Goal: Task Accomplishment & Management: Complete application form

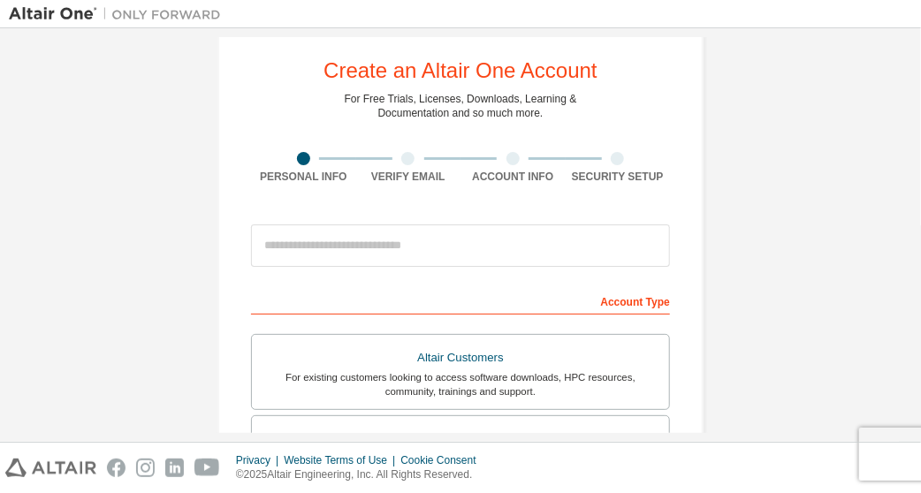
scroll to position [37, 0]
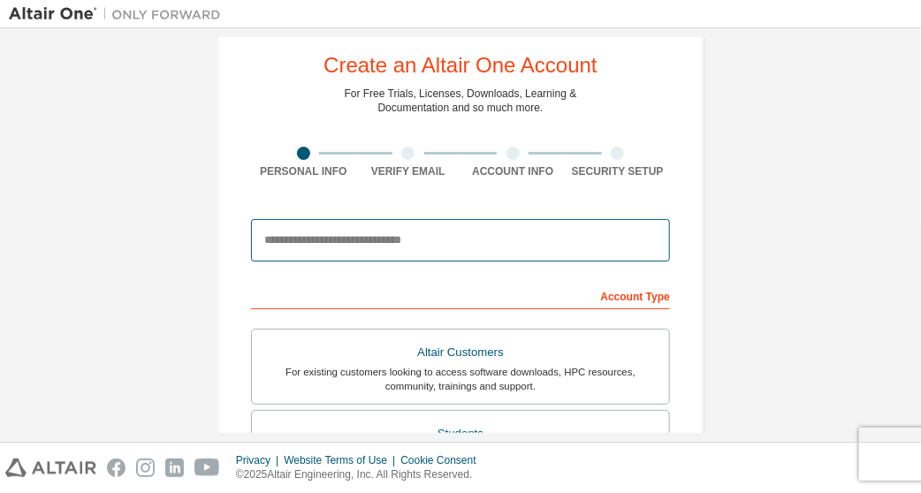
click at [349, 241] on input "email" at bounding box center [460, 240] width 419 height 42
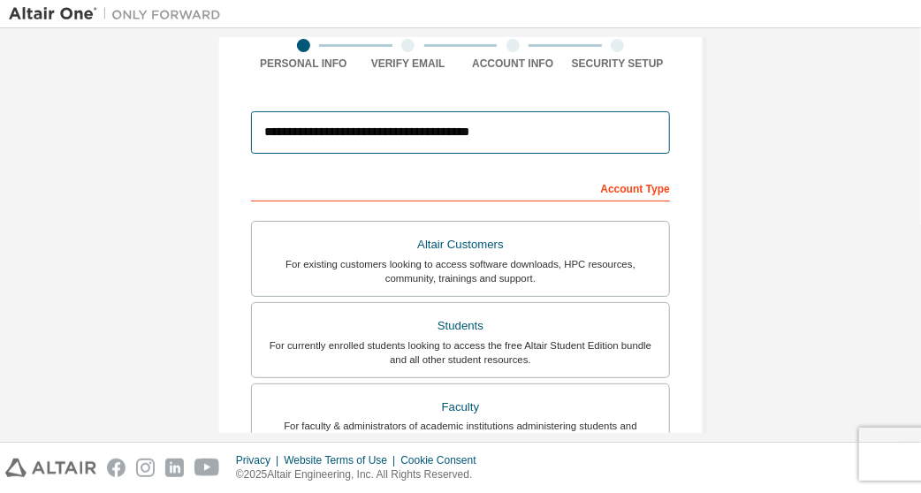
scroll to position [141, 0]
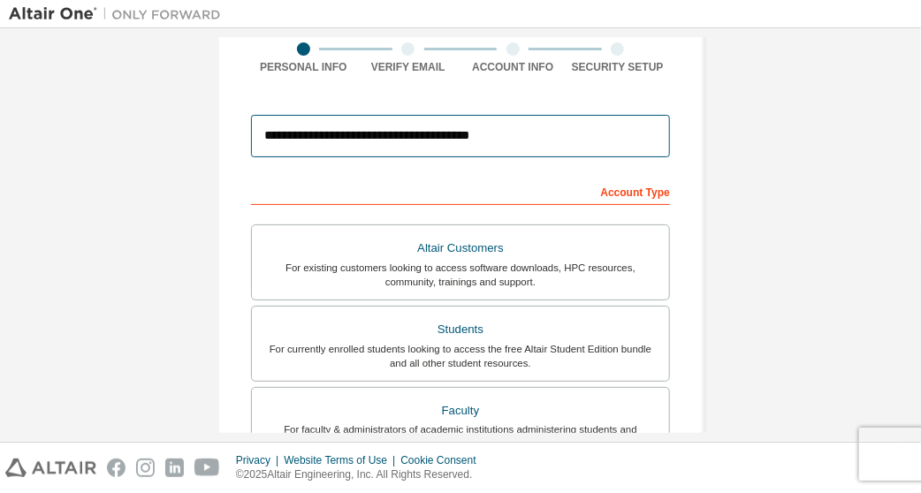
type input "**********"
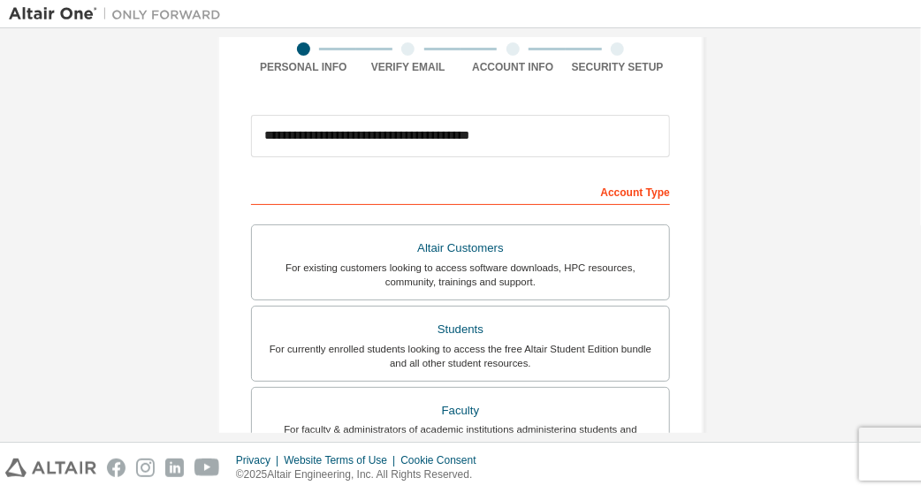
click at [449, 201] on div "Account Type" at bounding box center [460, 191] width 419 height 28
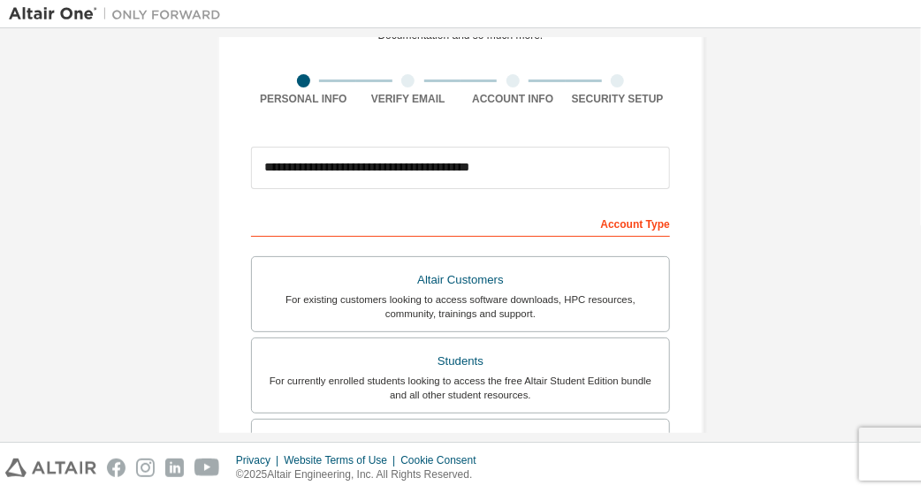
scroll to position [175, 0]
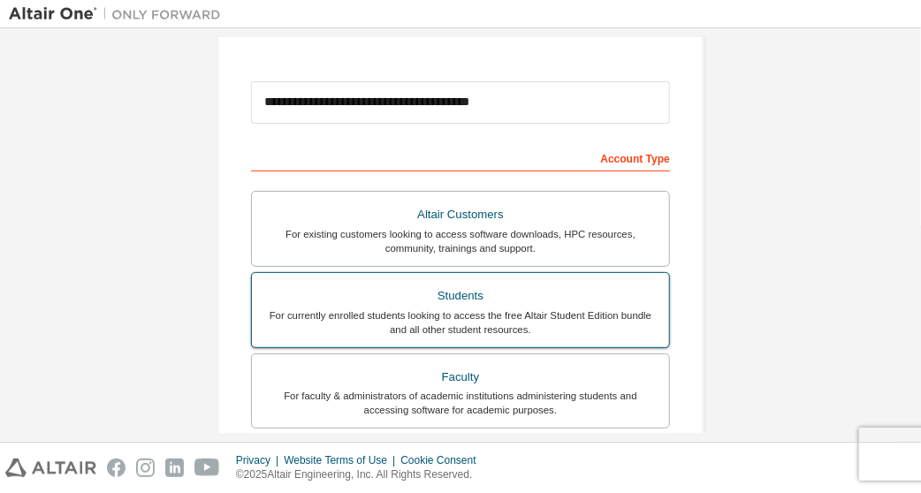
click at [472, 292] on div "Students" at bounding box center [460, 296] width 396 height 25
click at [534, 291] on div "Students" at bounding box center [460, 296] width 396 height 25
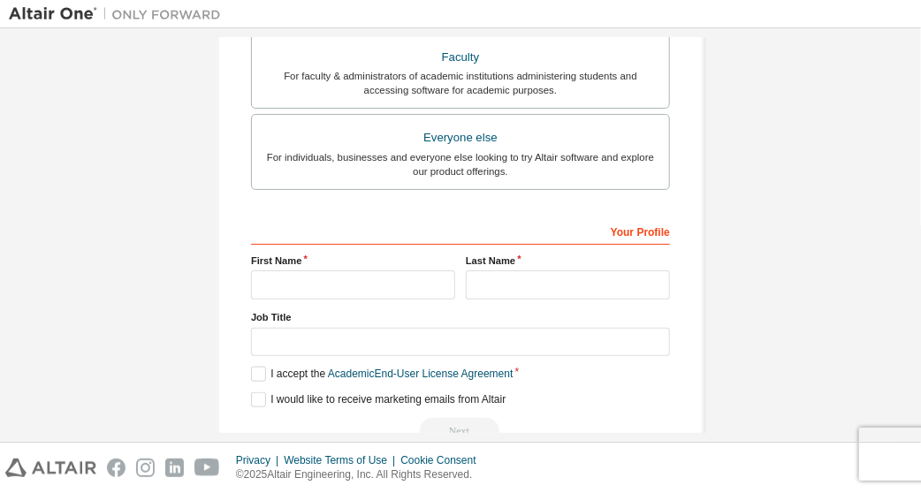
scroll to position [502, 0]
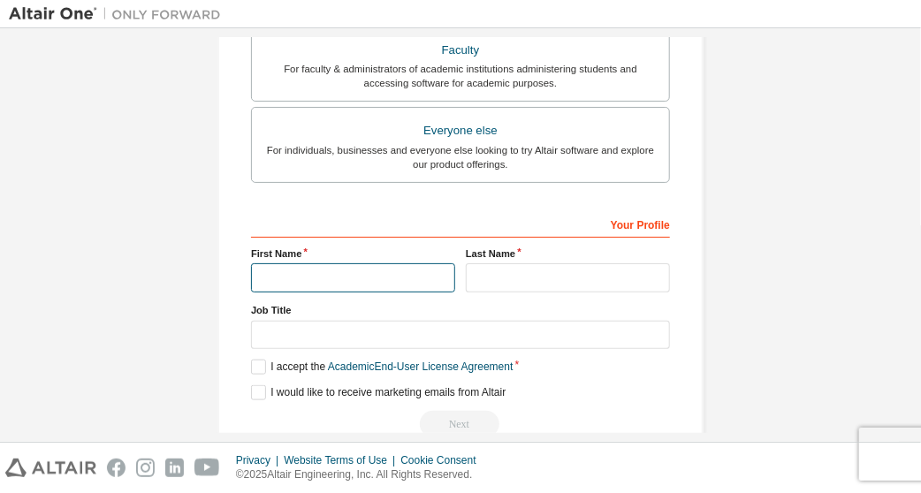
click at [416, 284] on input "text" at bounding box center [353, 277] width 204 height 29
type input "*"
type input "******"
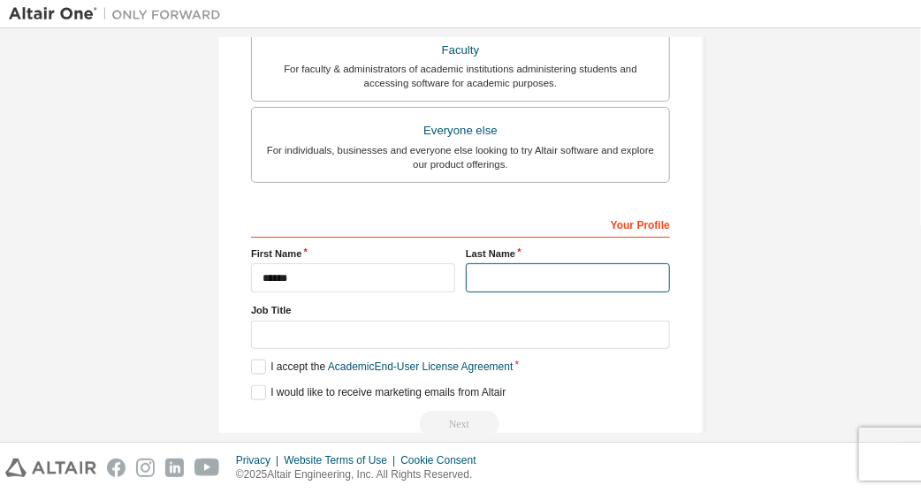
click at [512, 271] on input "text" at bounding box center [568, 277] width 204 height 29
type input "*"
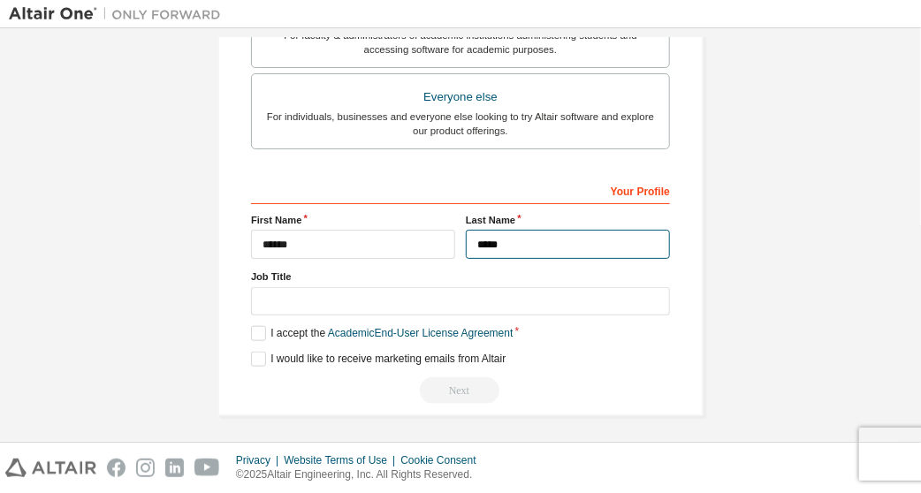
type input "*****"
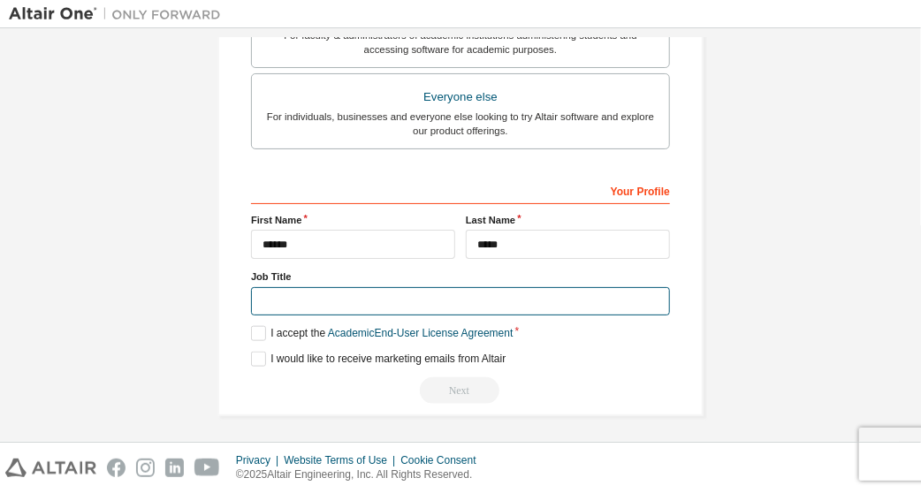
click at [344, 298] on input "text" at bounding box center [460, 301] width 419 height 29
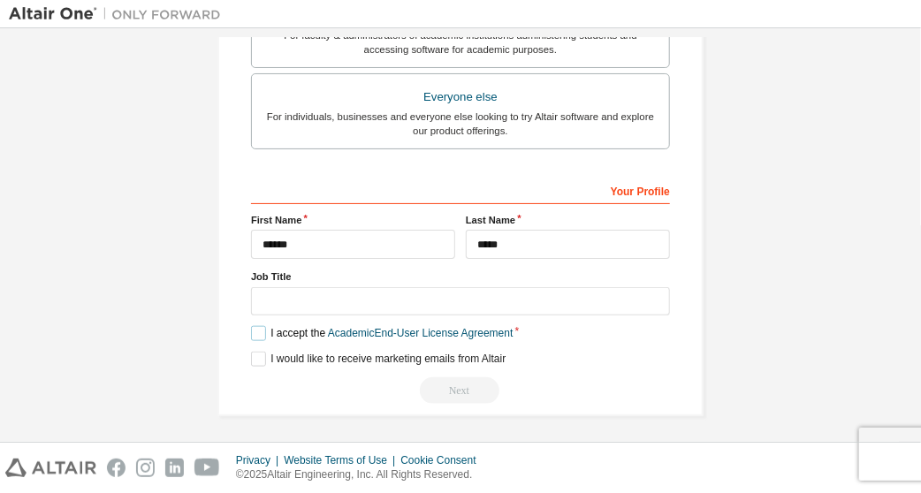
click at [259, 332] on label "I accept the Academic End-User License Agreement" at bounding box center [382, 333] width 262 height 15
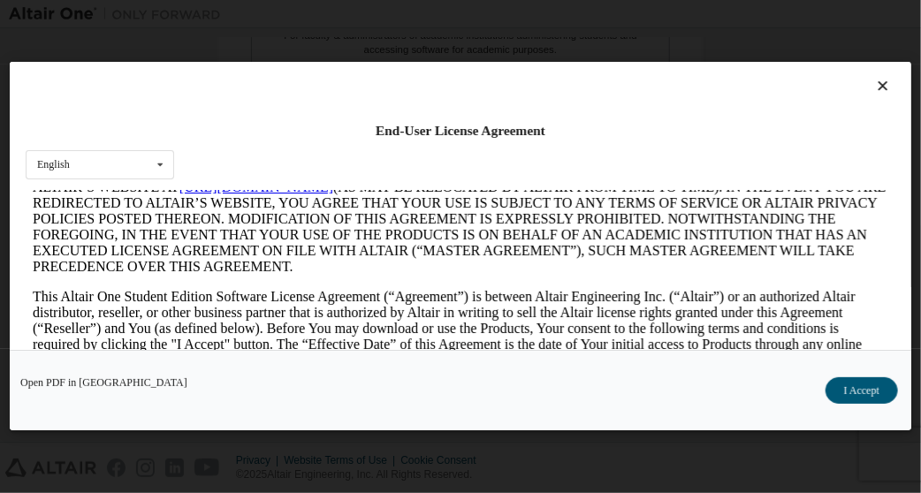
scroll to position [0, 0]
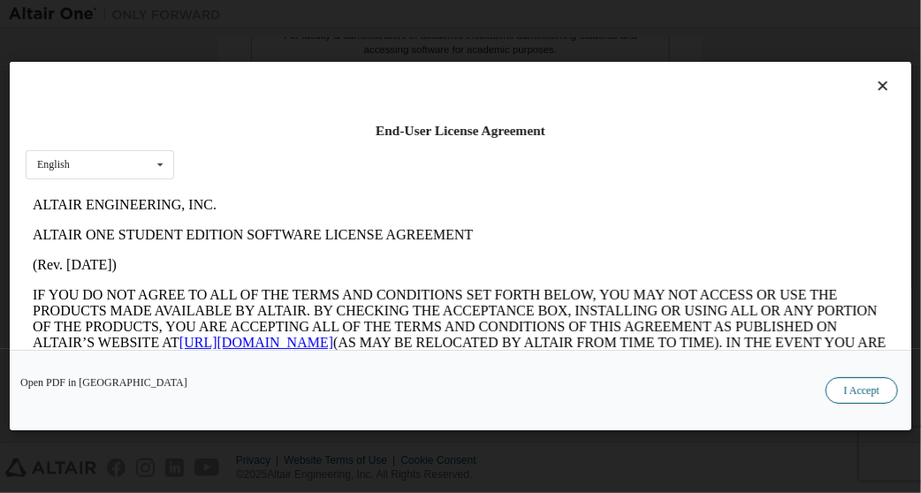
click at [853, 397] on button "I Accept" at bounding box center [861, 391] width 72 height 27
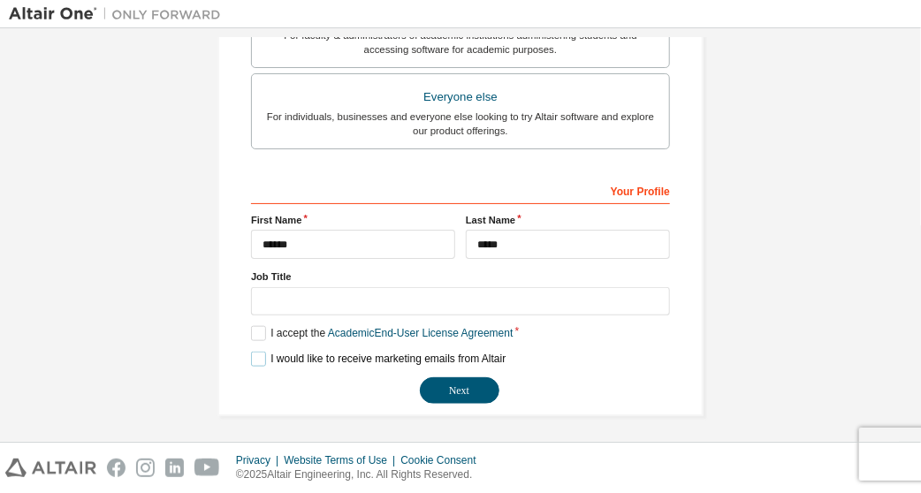
click at [253, 354] on label "I would like to receive marketing emails from Altair" at bounding box center [378, 359] width 254 height 15
click at [438, 391] on button "Next" at bounding box center [460, 390] width 80 height 27
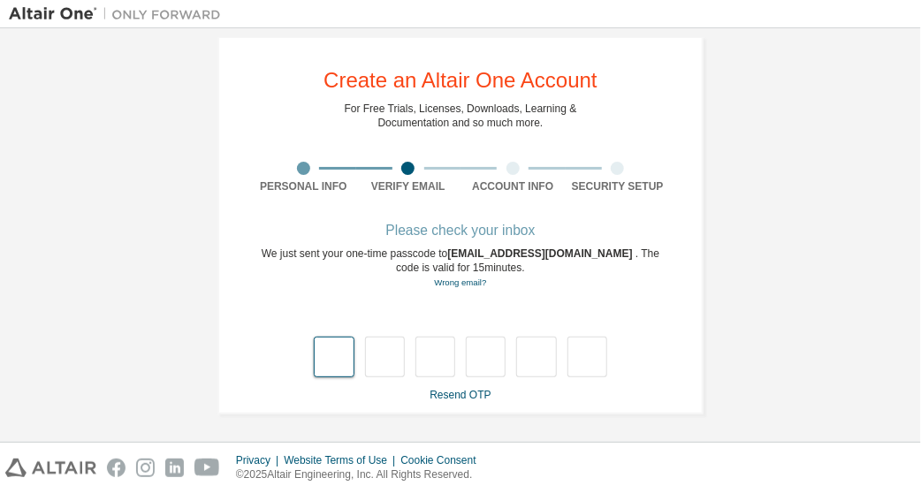
type input "*"
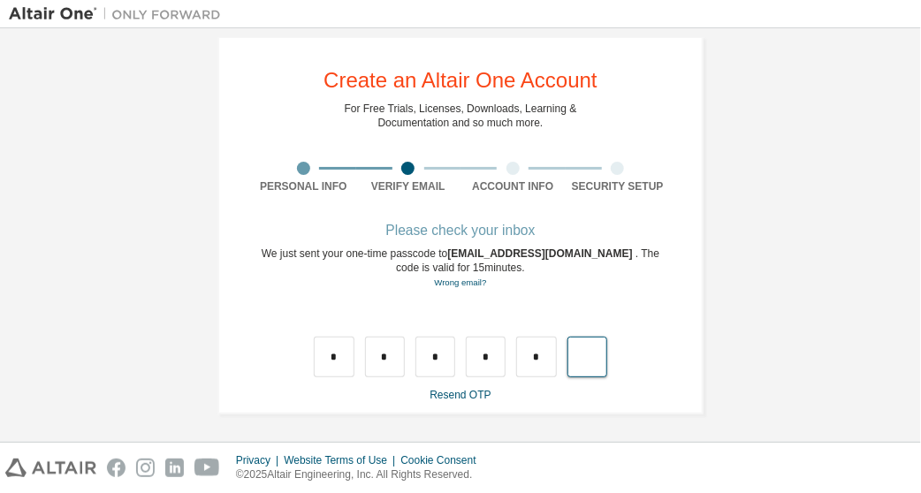
type input "*"
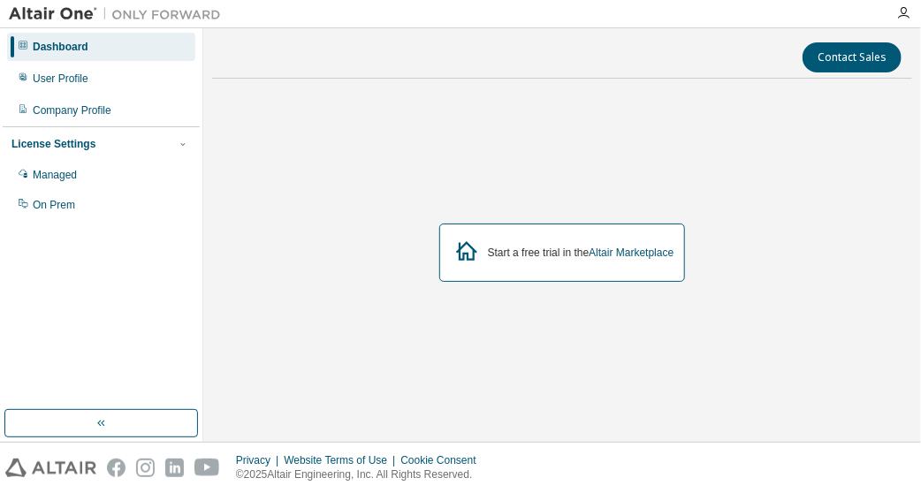
click at [466, 260] on icon at bounding box center [466, 250] width 21 height 19
click at [490, 268] on div "Start a free trial in the Altair Marketplace" at bounding box center [562, 253] width 246 height 58
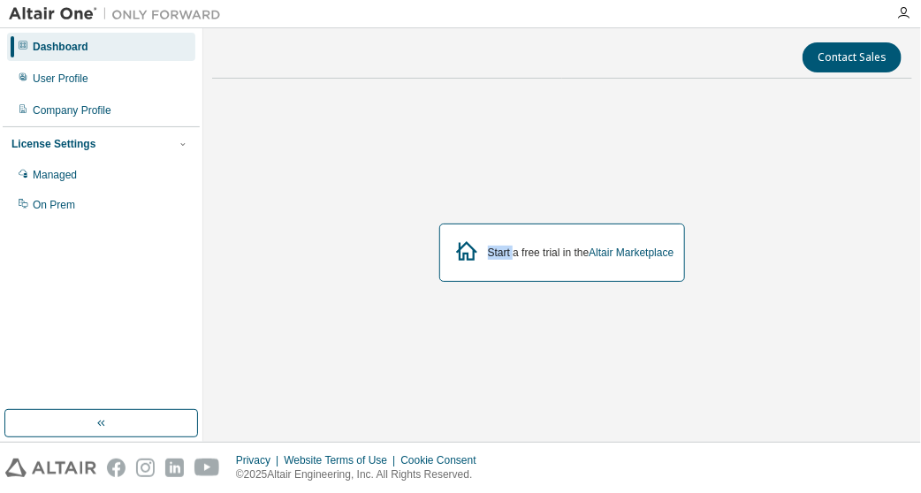
click at [490, 268] on div "Start a free trial in the Altair Marketplace" at bounding box center [562, 253] width 246 height 58
click at [421, 227] on div "Start a free trial in the Altair Marketplace" at bounding box center [562, 253] width 700 height 321
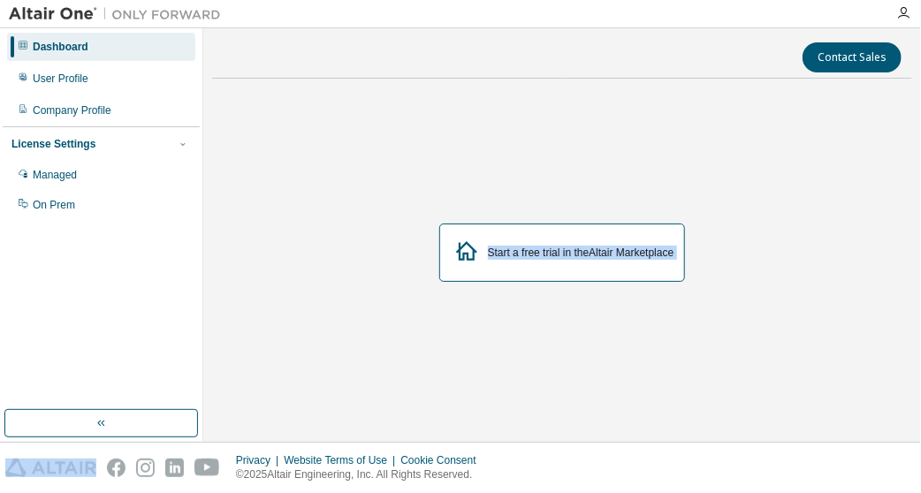
click at [421, 227] on div "Start a free trial in the Altair Marketplace" at bounding box center [562, 253] width 700 height 321
click at [452, 235] on icon at bounding box center [467, 251] width 32 height 32
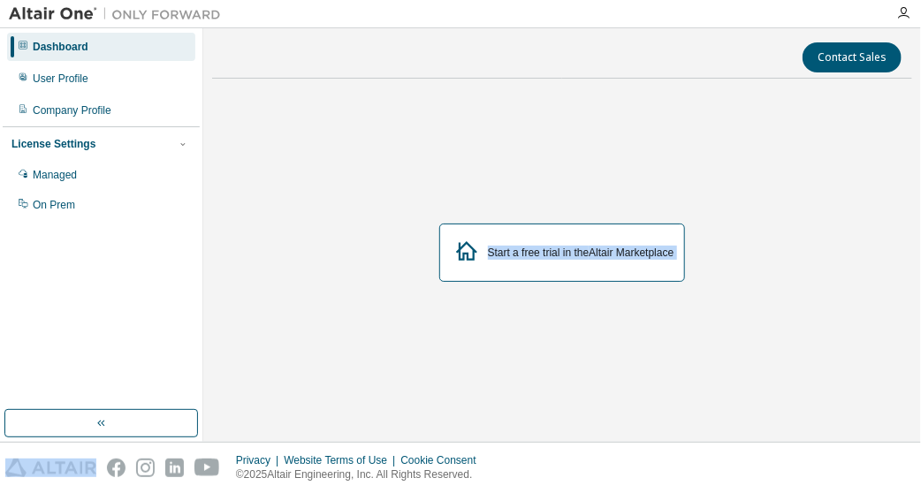
drag, startPoint x: 452, startPoint y: 234, endPoint x: 493, endPoint y: 269, distance: 53.9
click at [493, 269] on div "Start a free trial in the Altair Marketplace" at bounding box center [562, 253] width 246 height 58
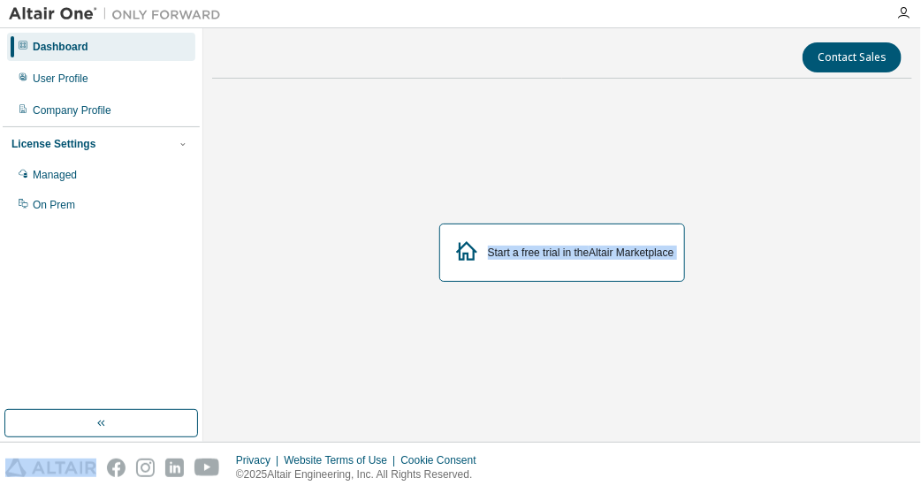
drag, startPoint x: 493, startPoint y: 269, endPoint x: 436, endPoint y: 239, distance: 64.8
click at [436, 239] on div "Start a free trial in the Altair Marketplace" at bounding box center [562, 253] width 700 height 321
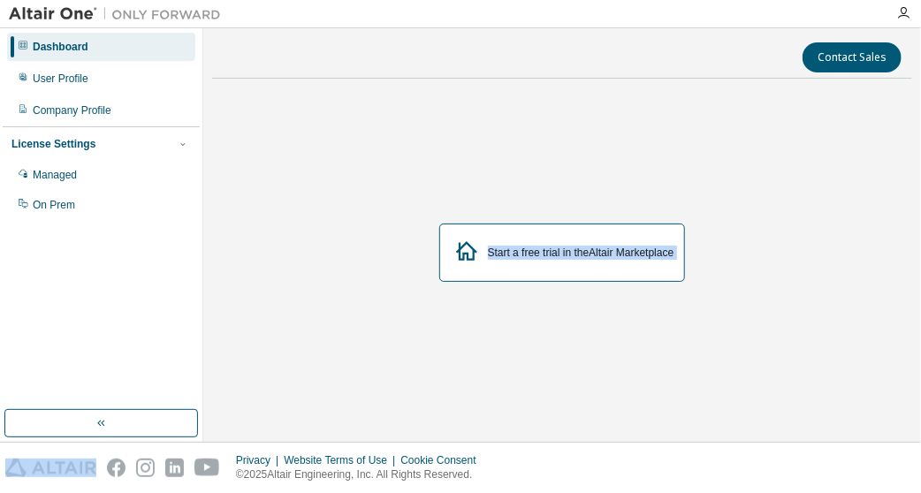
drag, startPoint x: 436, startPoint y: 239, endPoint x: 301, endPoint y: 207, distance: 138.2
click at [301, 207] on div "Start a free trial in the Altair Marketplace" at bounding box center [562, 253] width 700 height 321
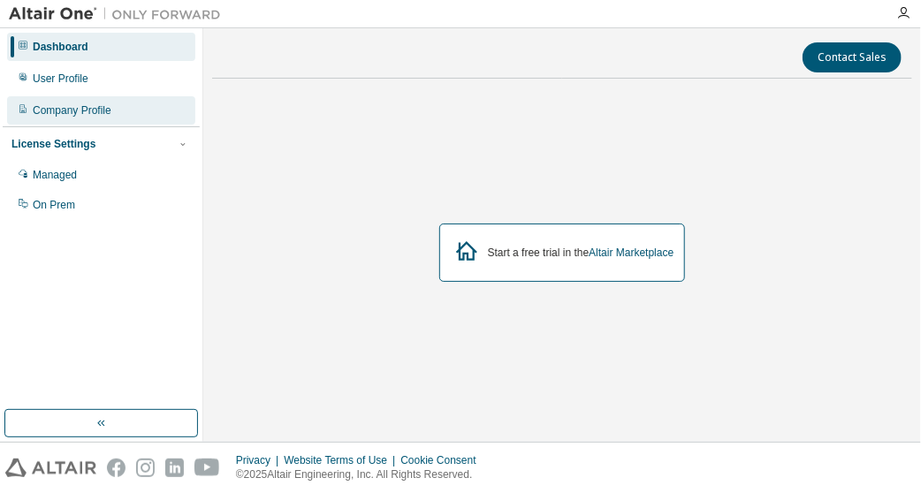
click at [166, 98] on div "Company Profile" at bounding box center [101, 110] width 188 height 28
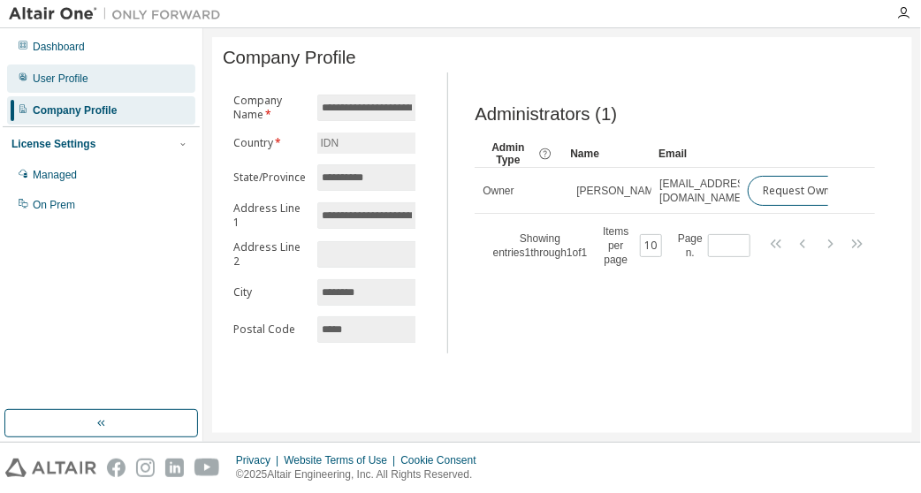
click at [155, 72] on div "User Profile" at bounding box center [101, 78] width 188 height 28
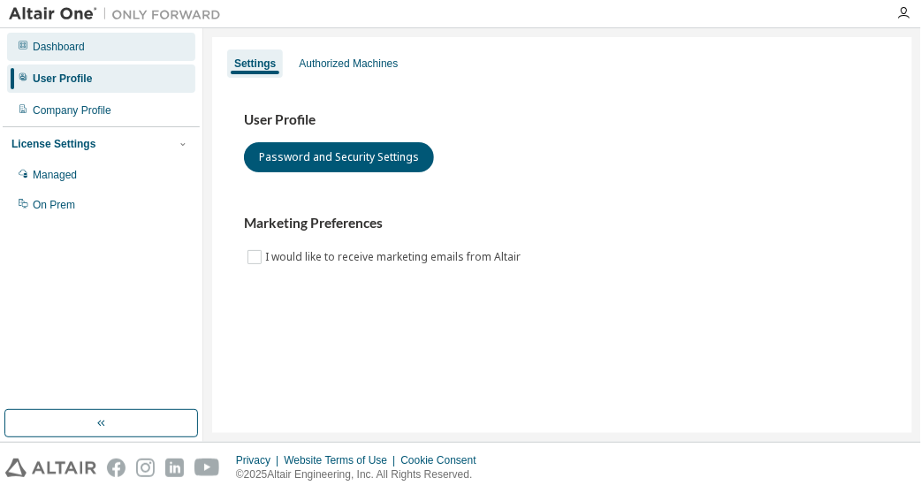
click at [127, 42] on div "Dashboard" at bounding box center [101, 47] width 188 height 28
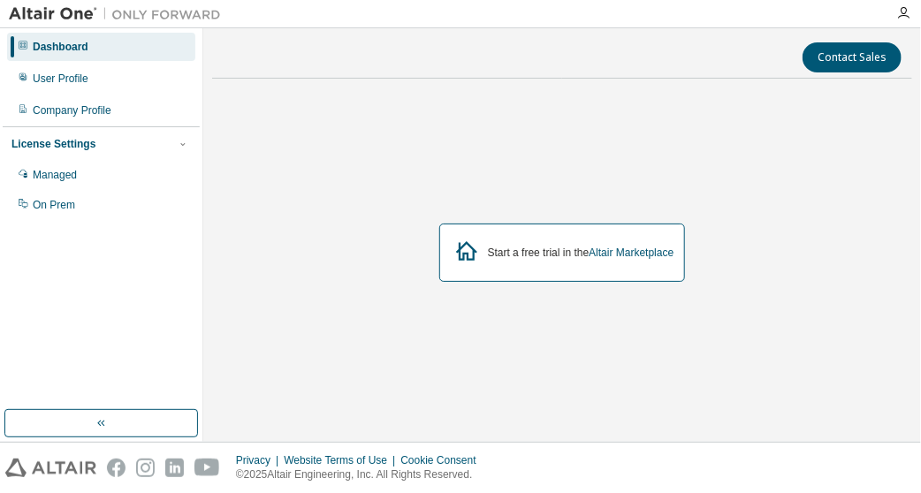
click at [519, 242] on div "Start a free trial in the Altair Marketplace" at bounding box center [562, 253] width 246 height 58
click at [468, 251] on icon at bounding box center [467, 251] width 32 height 32
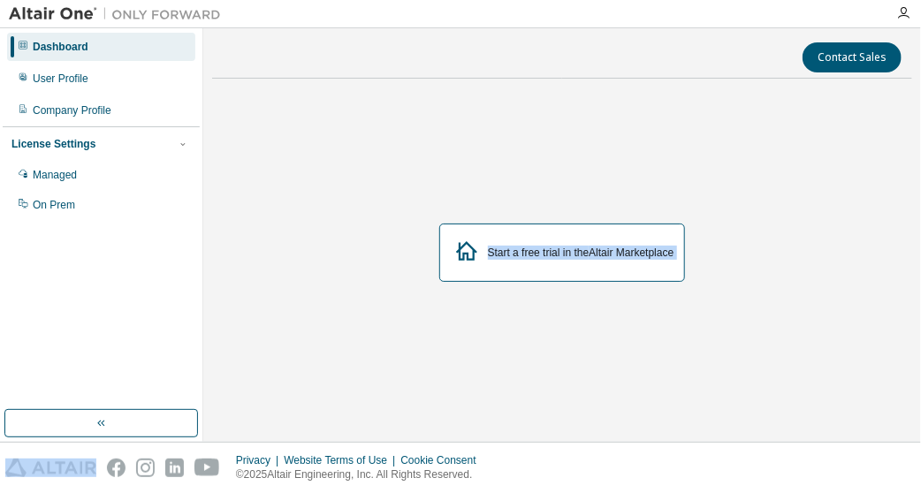
click at [468, 251] on icon at bounding box center [467, 251] width 32 height 32
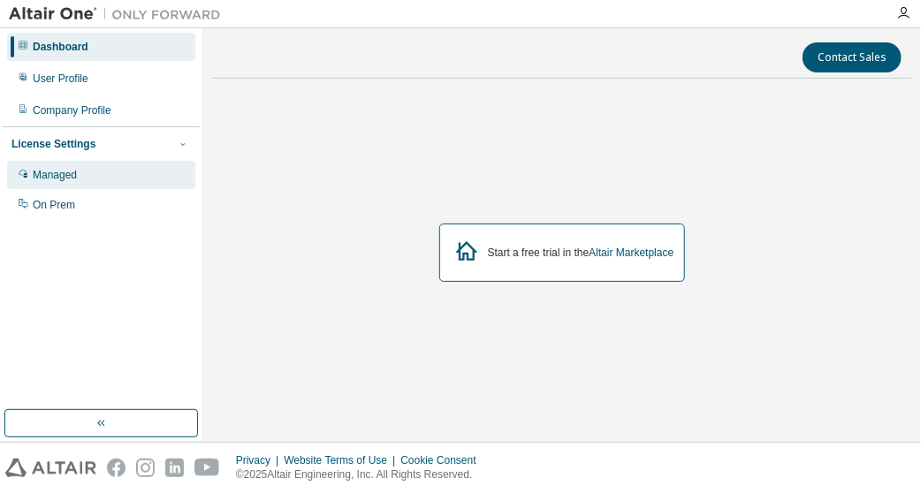
click at [74, 182] on div "Managed" at bounding box center [101, 175] width 188 height 28
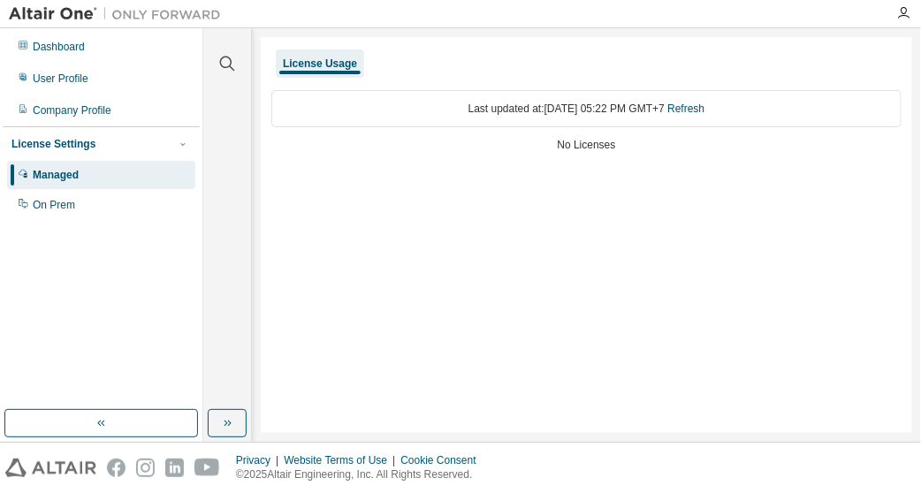
click at [465, 119] on div "Last updated at: Mon 2025-08-18 05:22 PM GMT+7 Refresh" at bounding box center [586, 108] width 630 height 37
click at [125, 208] on div "On Prem" at bounding box center [101, 205] width 188 height 28
